Goal: Find specific page/section: Find specific page/section

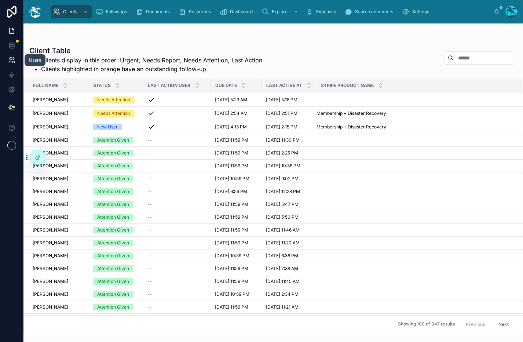
click at [9, 60] on icon at bounding box center [11, 59] width 7 height 7
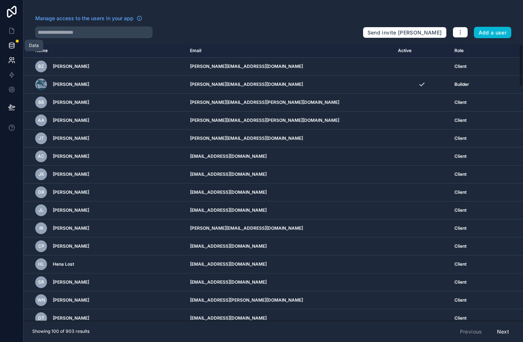
click at [11, 45] on icon at bounding box center [11, 45] width 7 height 7
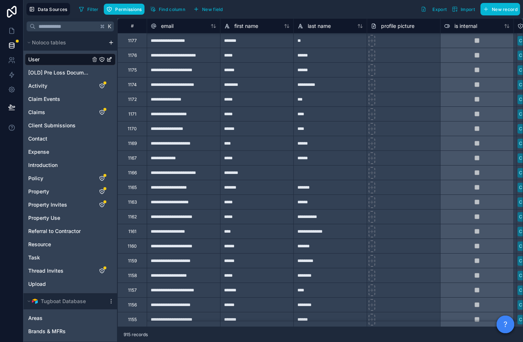
scroll to position [219, 0]
